Goal: Task Accomplishment & Management: Complete application form

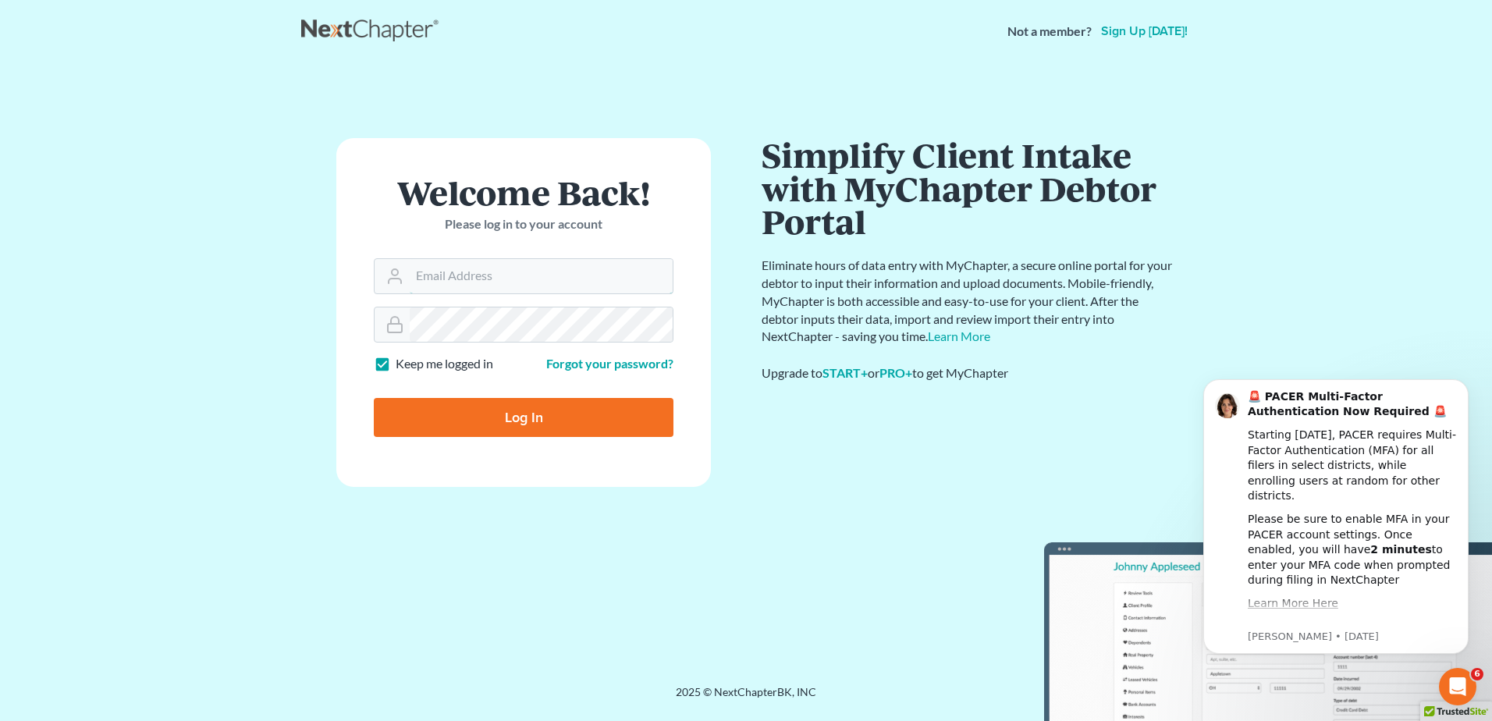
type input "[EMAIL_ADDRESS][DOMAIN_NAME]"
click at [499, 412] on input "Log In" at bounding box center [524, 417] width 300 height 39
type input "Thinking..."
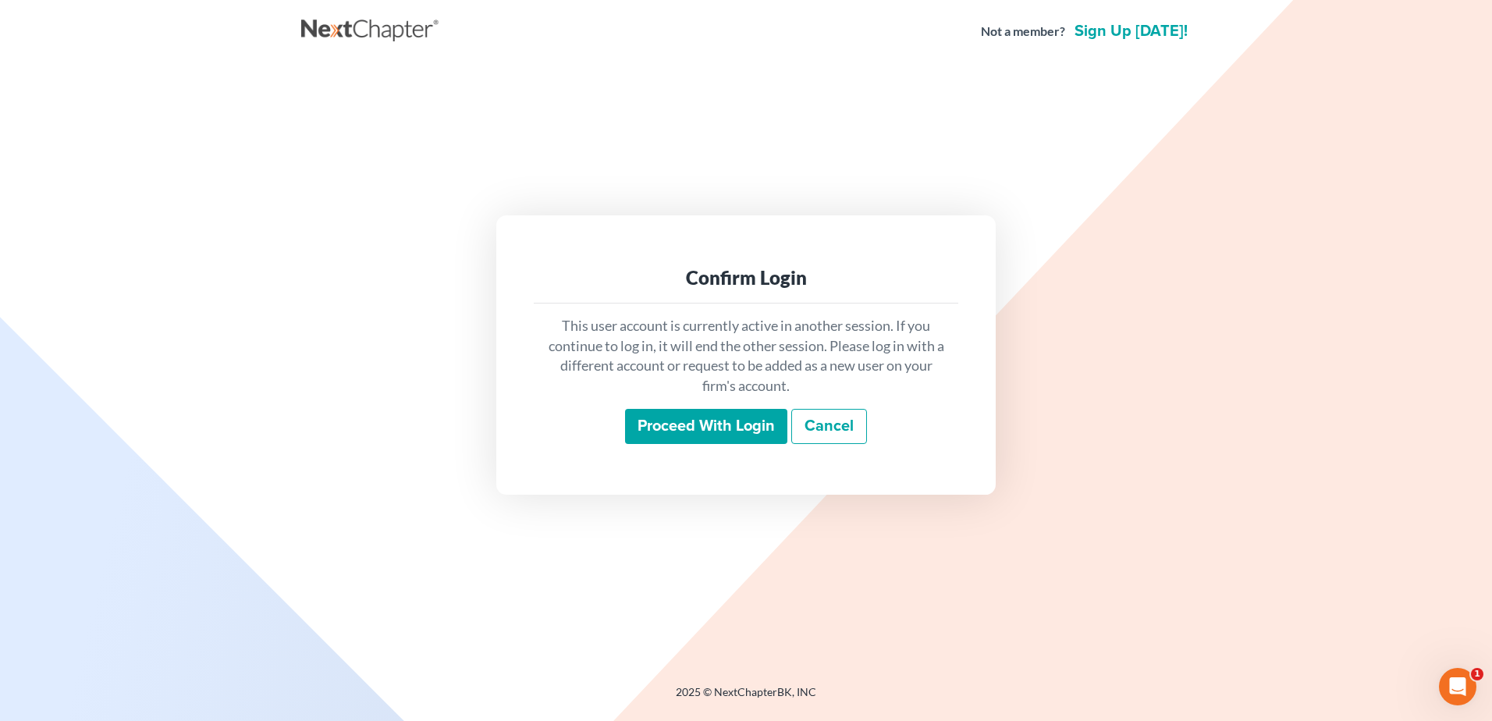
click at [750, 427] on input "Proceed with login" at bounding box center [706, 427] width 162 height 36
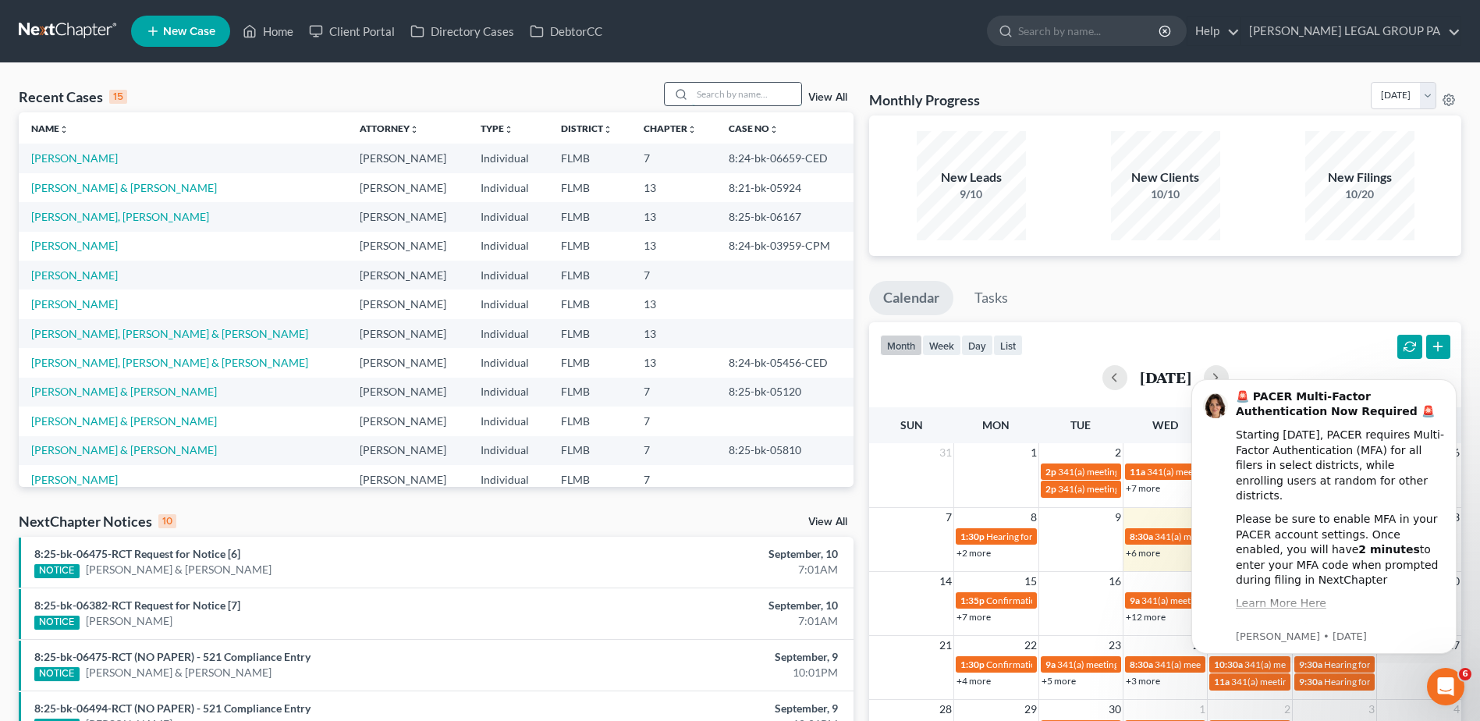
click at [701, 94] on input "search" at bounding box center [746, 94] width 109 height 23
paste input "Farnham"
type input "Farnham"
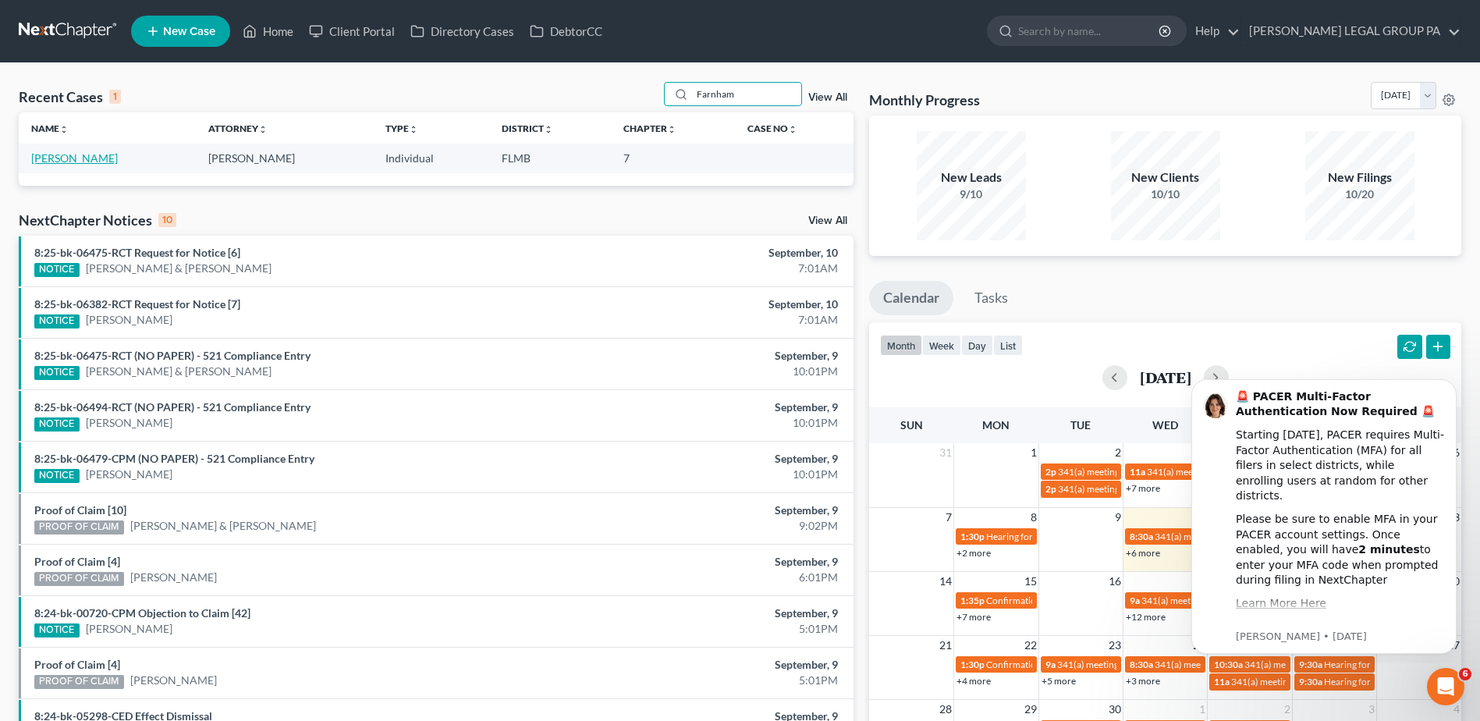
click at [67, 153] on link "[PERSON_NAME]" at bounding box center [74, 157] width 87 height 13
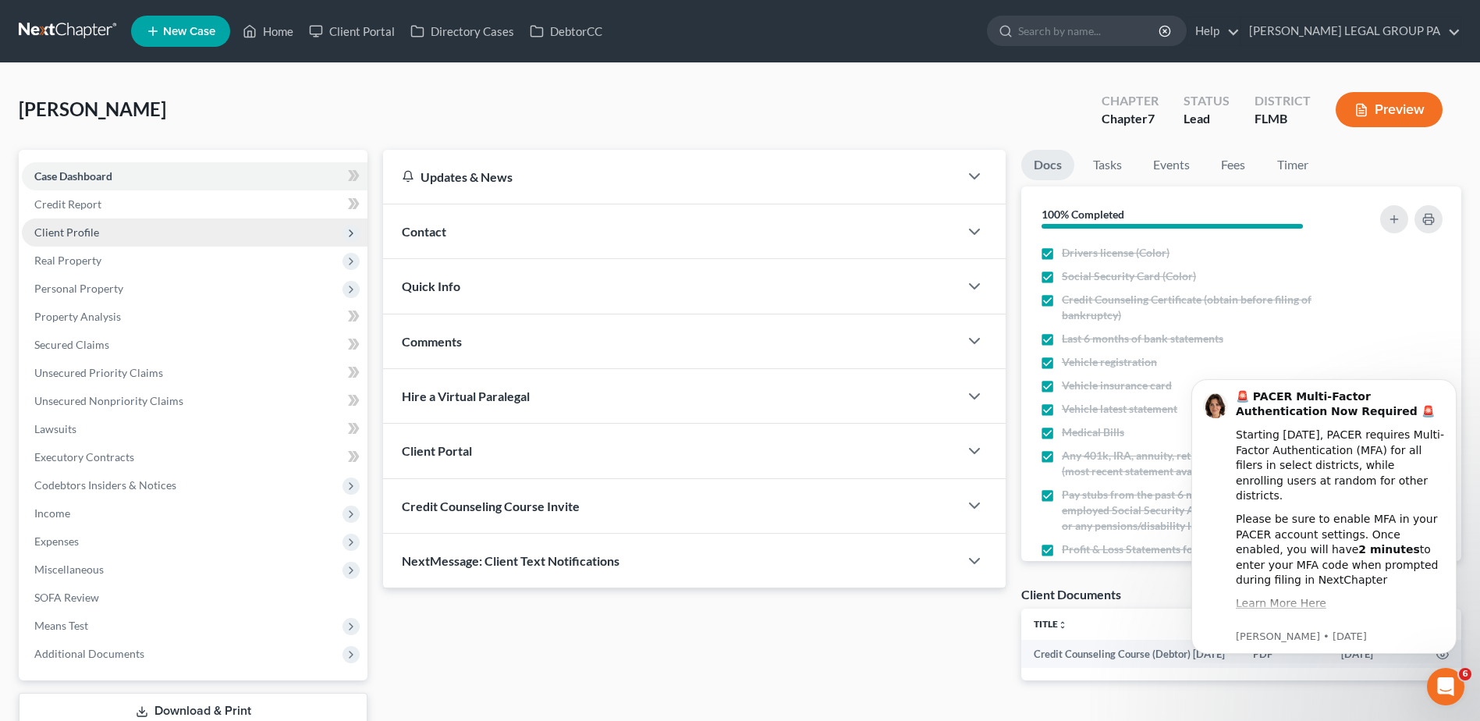
click at [68, 229] on span "Client Profile" at bounding box center [66, 231] width 65 height 13
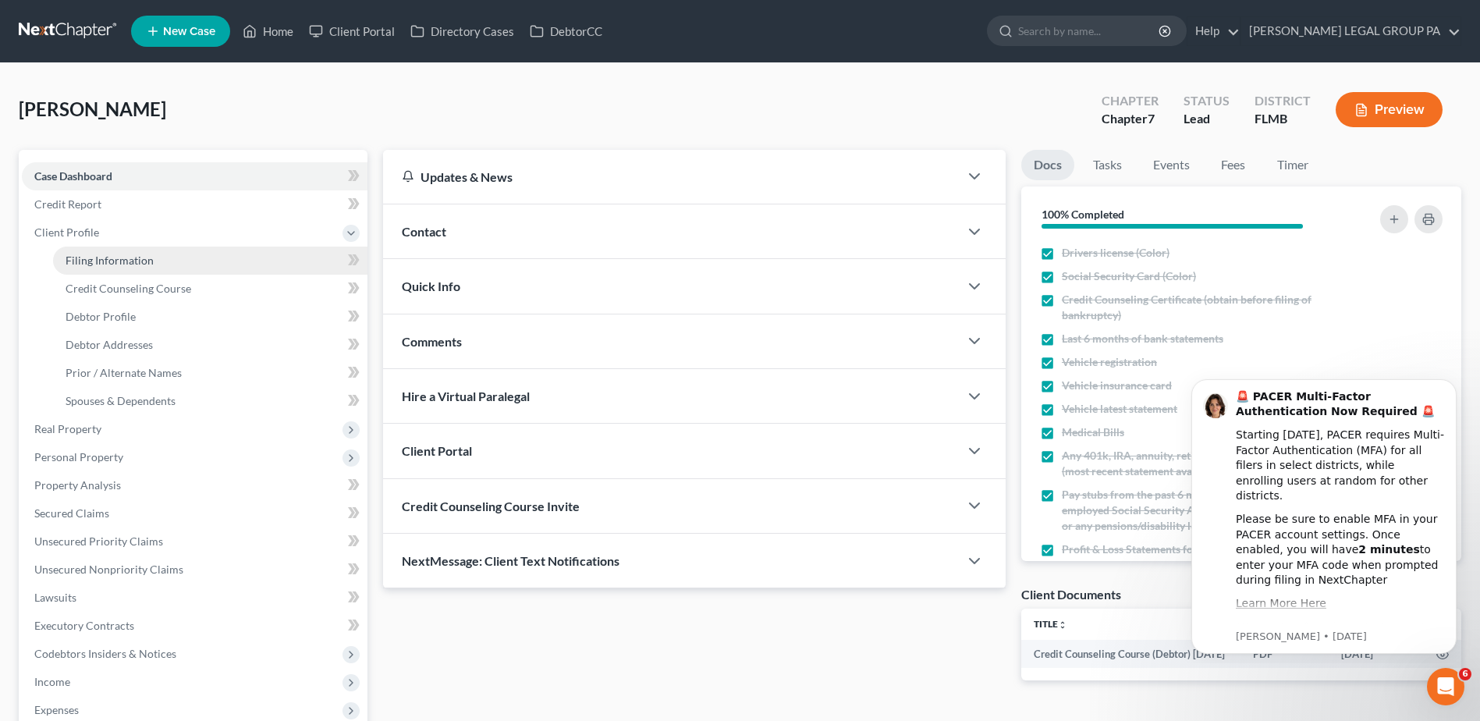
click at [101, 252] on link "Filing Information" at bounding box center [210, 261] width 314 height 28
select select "0"
select select "3"
select select "0"
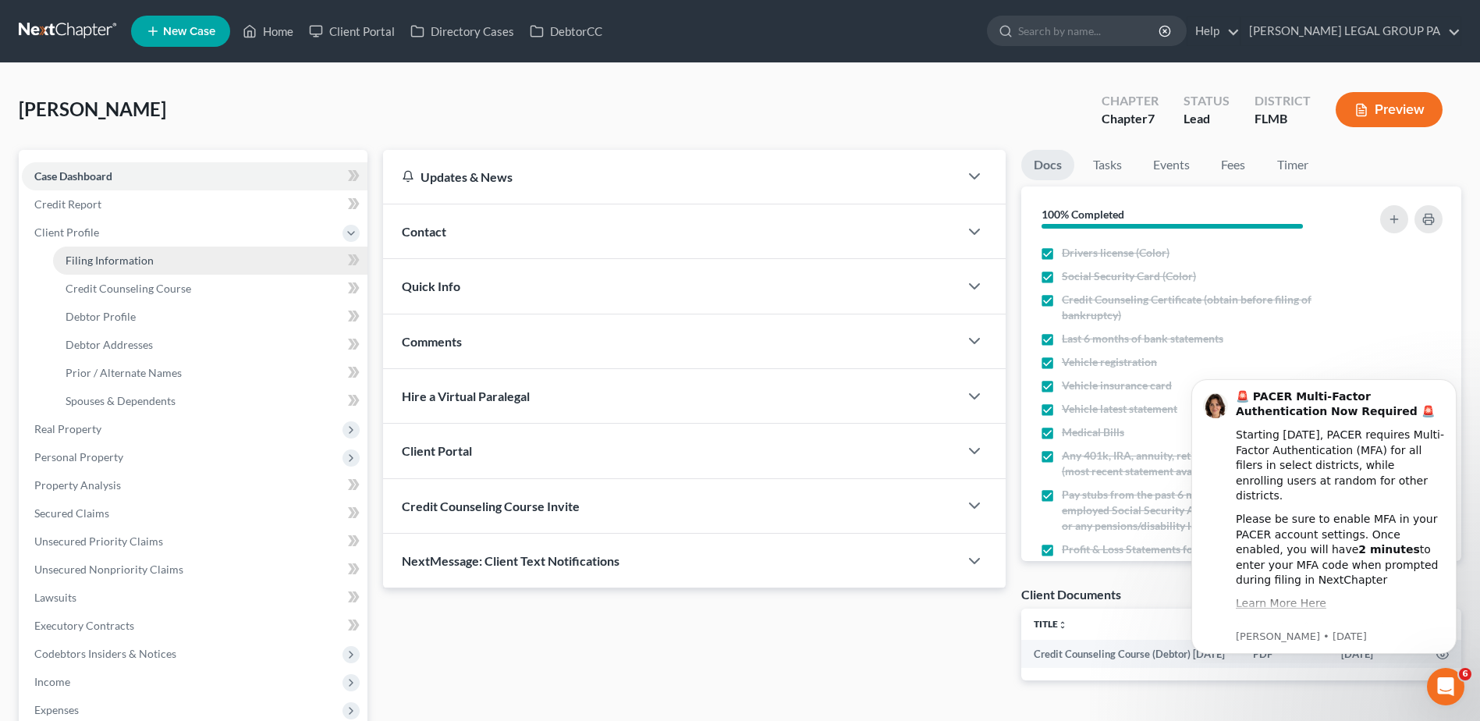
select select "0"
select select "9"
